Goal: Information Seeking & Learning: Learn about a topic

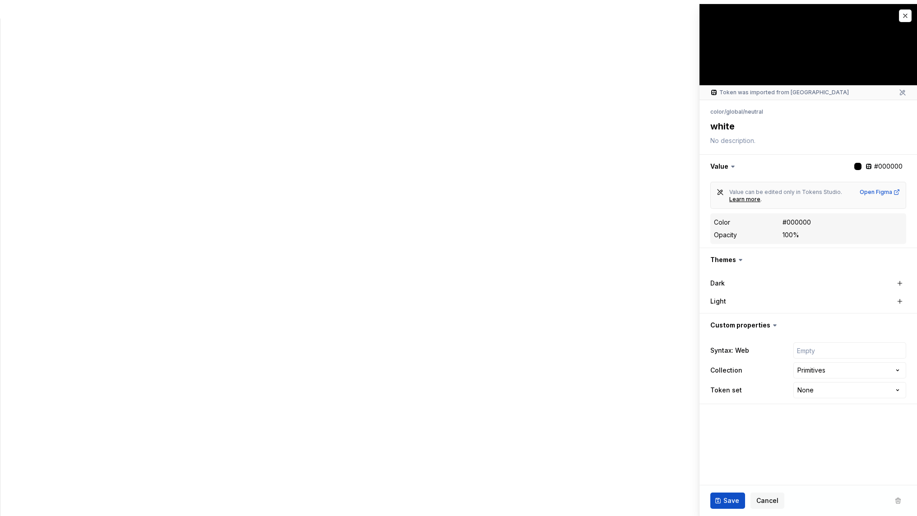
click at [906, 18] on button "button" at bounding box center [905, 15] width 13 height 13
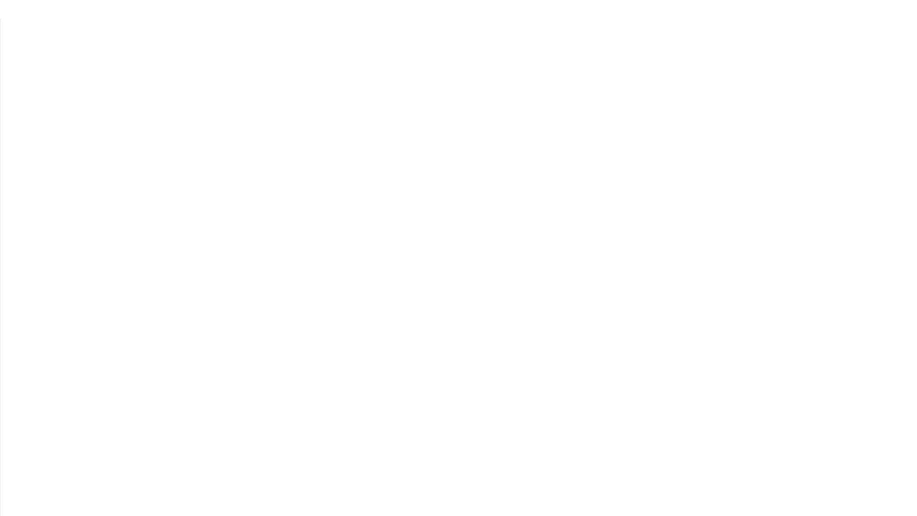
click at [69, 12] on html "AS Aria Design System AN Home Documentation Analytics Code automation Design sy…" at bounding box center [458, 258] width 917 height 516
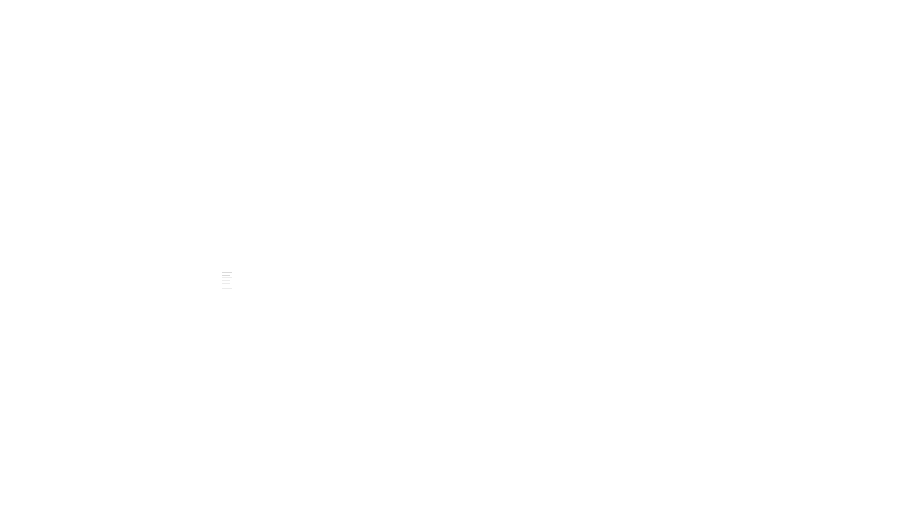
click at [60, 14] on html "AS Aria Design System AN Home Documentation Analytics Code automation Design sy…" at bounding box center [458, 258] width 917 height 516
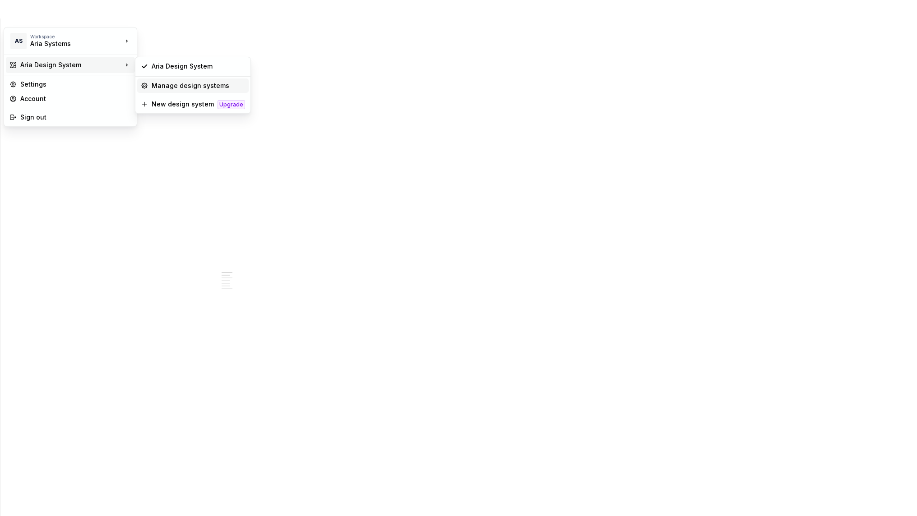
click at [183, 84] on div "Manage design systems" at bounding box center [198, 85] width 93 height 9
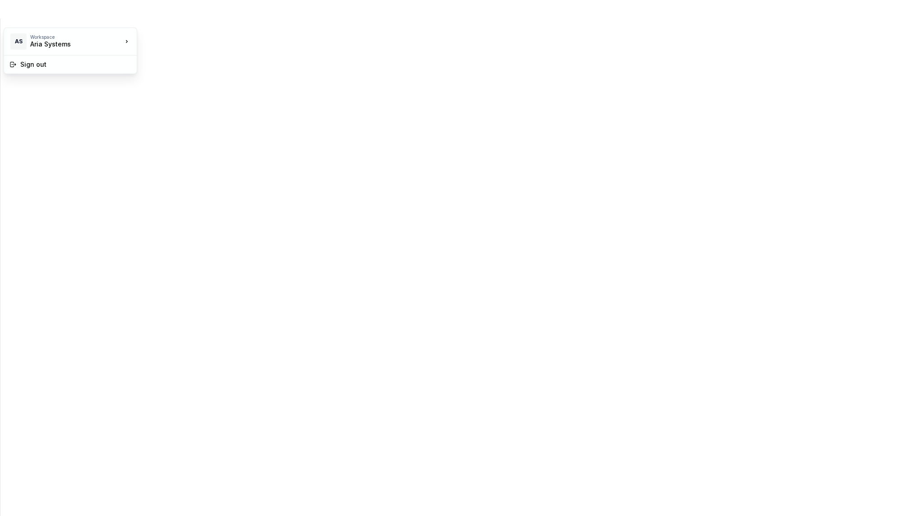
click at [47, 14] on html "AS Aria Design System AN Back Account Profile Authentication Notifications Work…" at bounding box center [458, 258] width 917 height 516
click at [50, 46] on div "Aria Systems" at bounding box center [68, 44] width 77 height 9
click at [174, 40] on div "Aria Systems" at bounding box center [181, 39] width 59 height 9
type textarea "*"
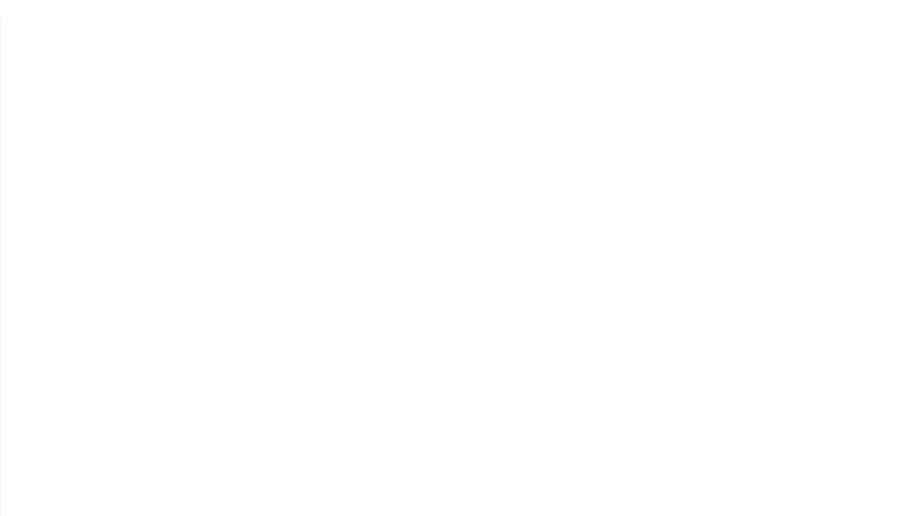
click at [886, 115] on html "AS Aria Design System AN Home Documentation Analytics Code automation Design sy…" at bounding box center [458, 258] width 917 height 516
click at [642, 181] on html "AS Aria Design System AN Home Documentation Analytics Code automation Design sy…" at bounding box center [458, 258] width 917 height 516
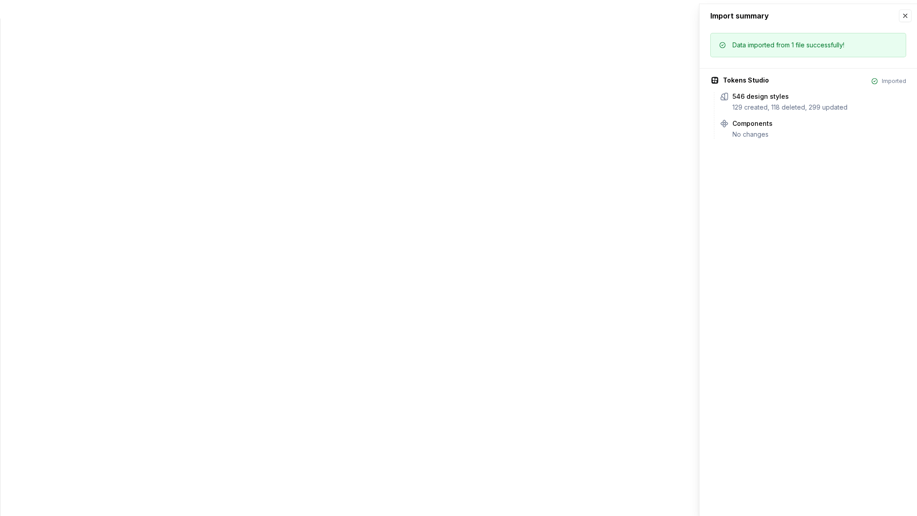
click at [908, 14] on button "button" at bounding box center [905, 15] width 13 height 13
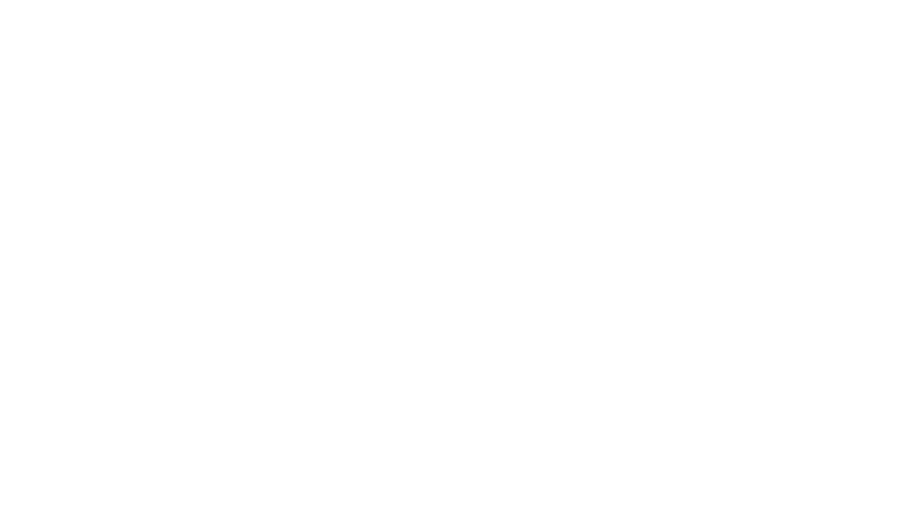
drag, startPoint x: 622, startPoint y: 143, endPoint x: 624, endPoint y: 139, distance: 4.7
click at [886, 105] on html "AS Aria Design System AN Home Documentation Analytics Code automation Design sy…" at bounding box center [458, 258] width 917 height 516
click at [468, 189] on html "AS Aria Design System AN Home Documentation Analytics Code automation Design sy…" at bounding box center [458, 258] width 917 height 516
click at [53, 14] on html "AS Aria Design System AN Home Documentation Analytics Code automation Design sy…" at bounding box center [458, 258] width 917 height 516
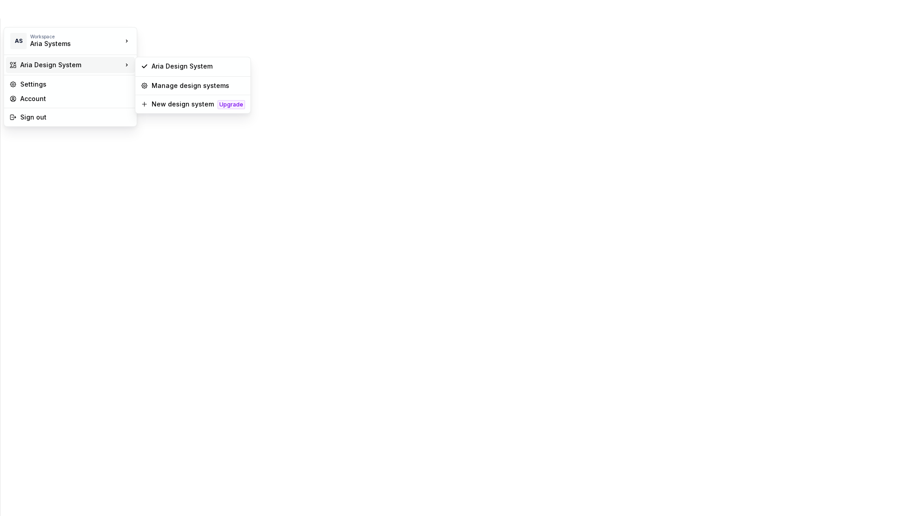
click at [49, 63] on div "Aria Design System" at bounding box center [71, 64] width 102 height 9
click at [173, 65] on div "Aria Design System" at bounding box center [198, 66] width 93 height 9
